Goal: Register for event/course

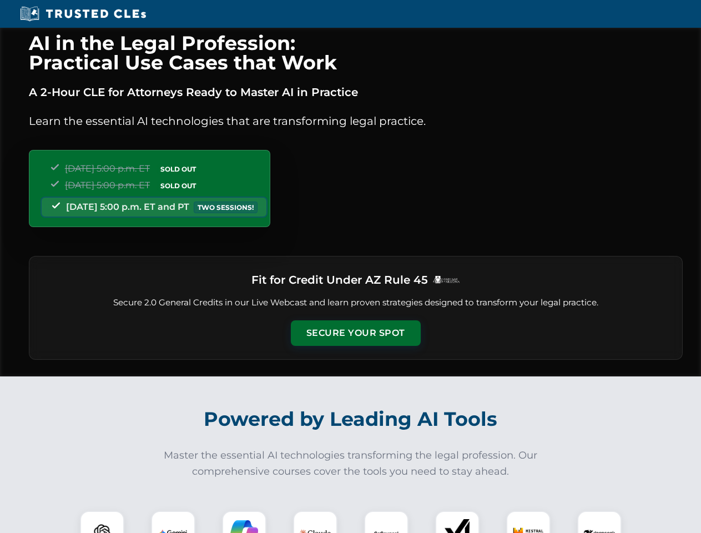
click at [355, 333] on button "Secure Your Spot" at bounding box center [356, 333] width 130 height 26
click at [102, 522] on img at bounding box center [102, 533] width 32 height 32
